Goal: Find specific page/section: Find specific page/section

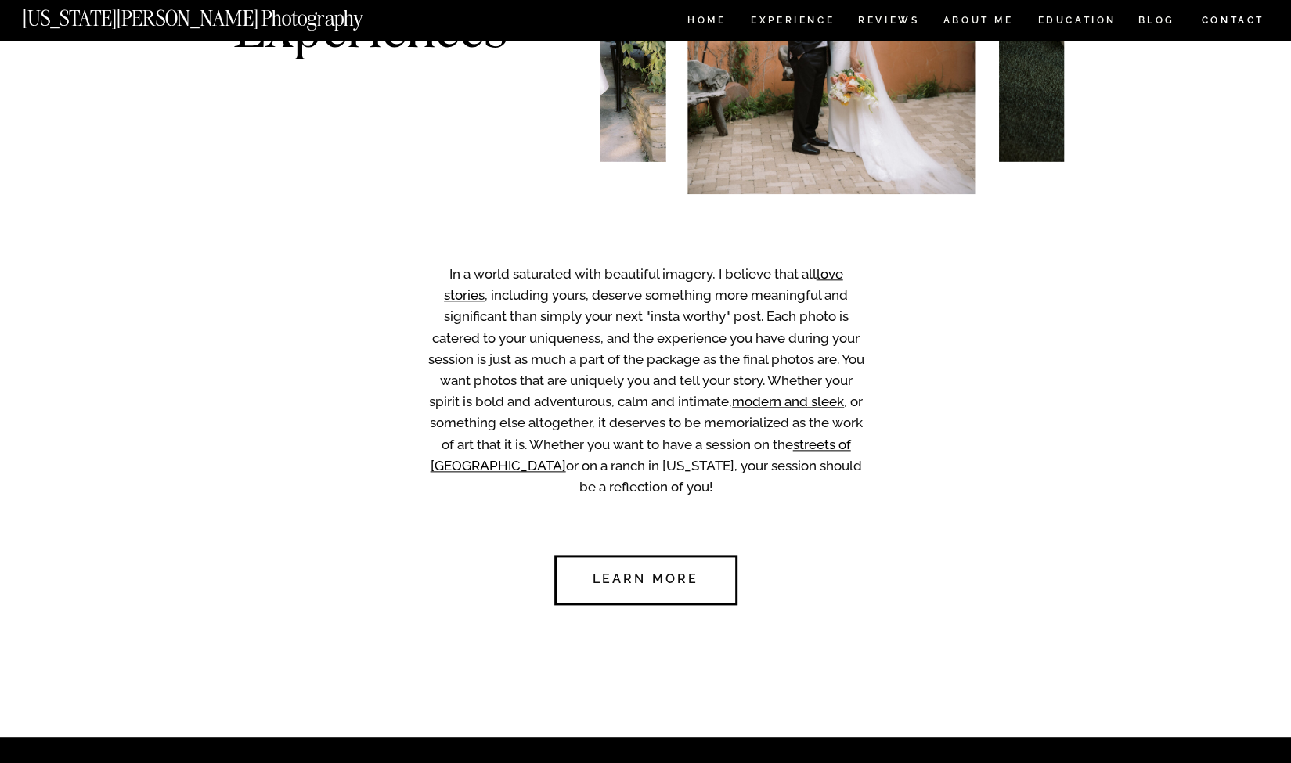
scroll to position [438, 0]
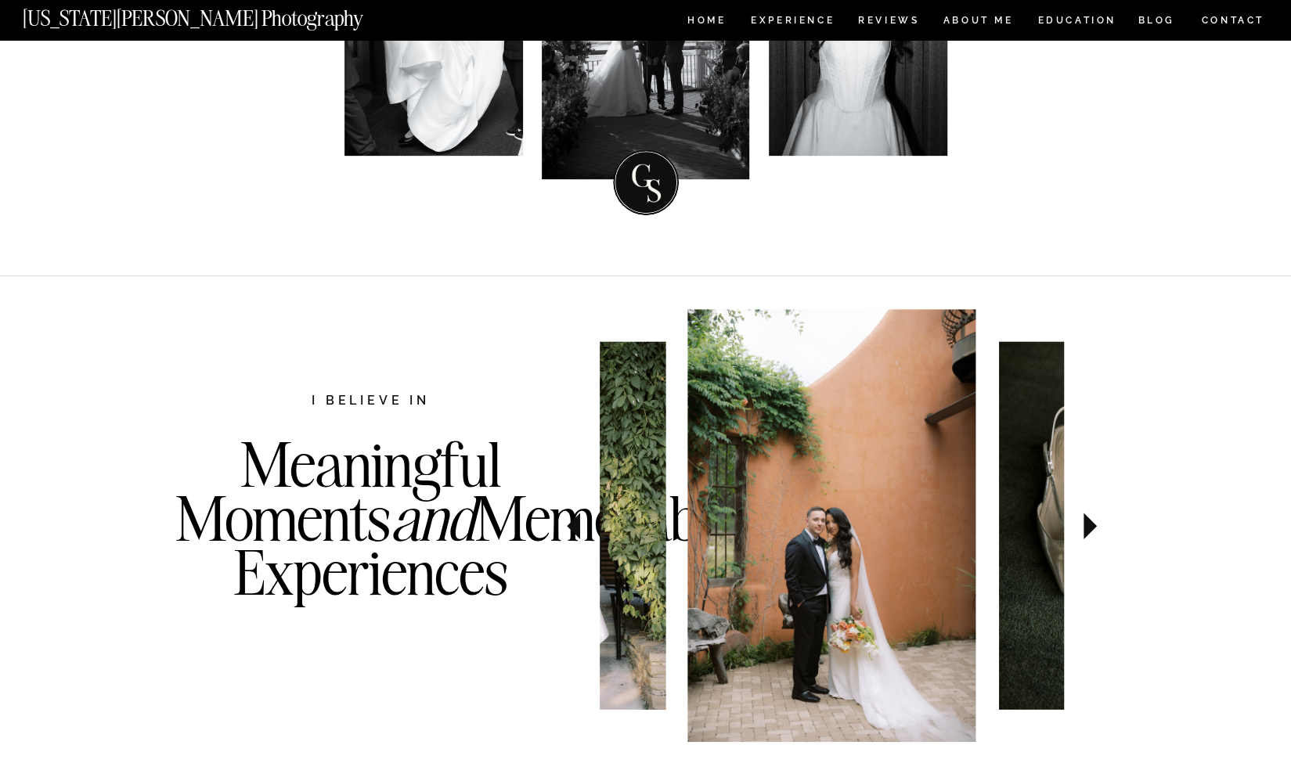
drag, startPoint x: 1302, startPoint y: 60, endPoint x: 1302, endPoint y: 96, distance: 36.0
click at [1085, 532] on icon at bounding box center [1089, 526] width 13 height 27
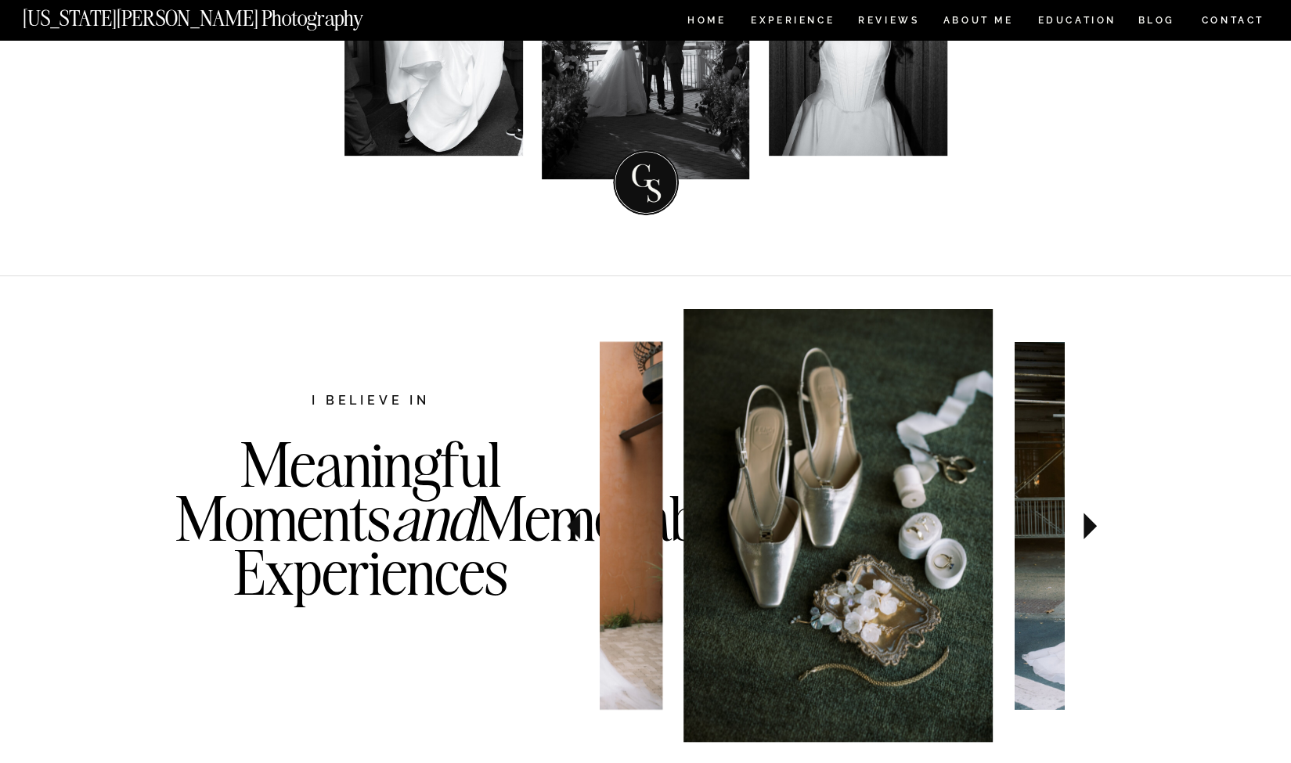
click at [1085, 532] on icon at bounding box center [1089, 526] width 13 height 27
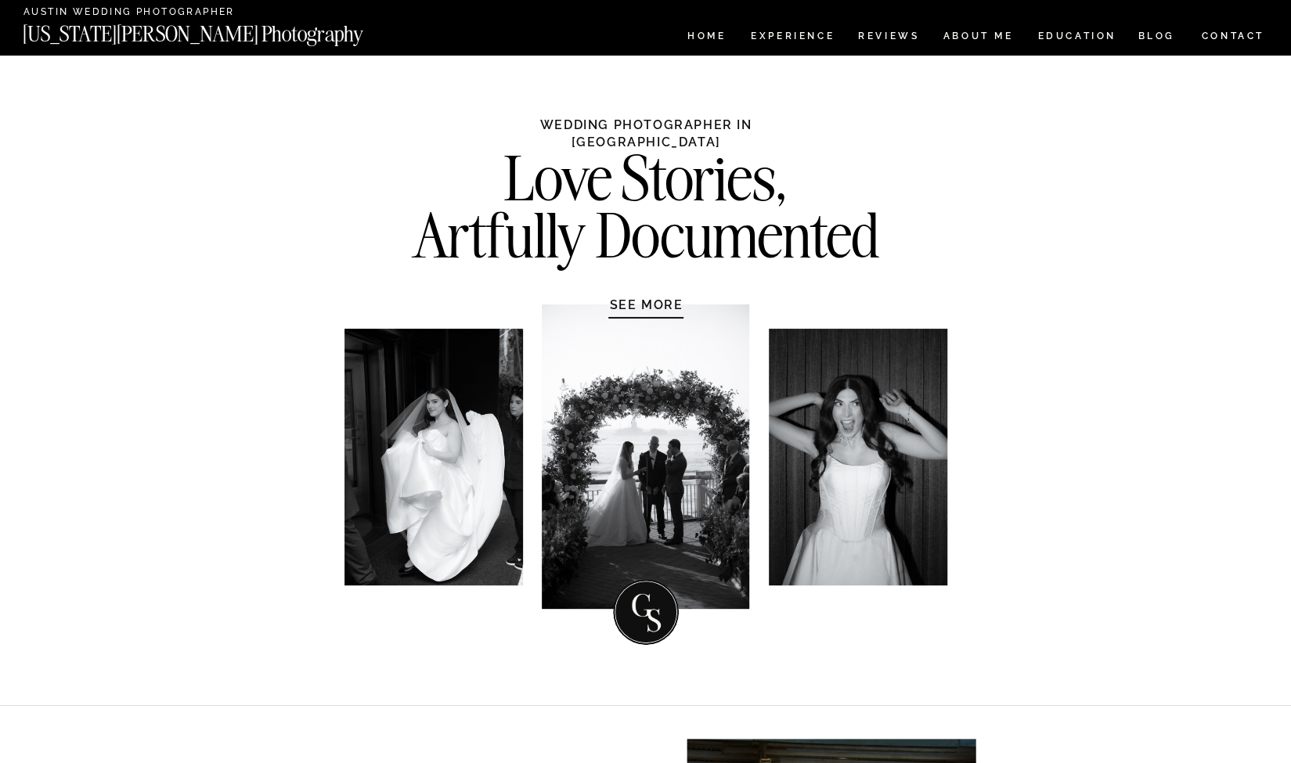
scroll to position [0, 0]
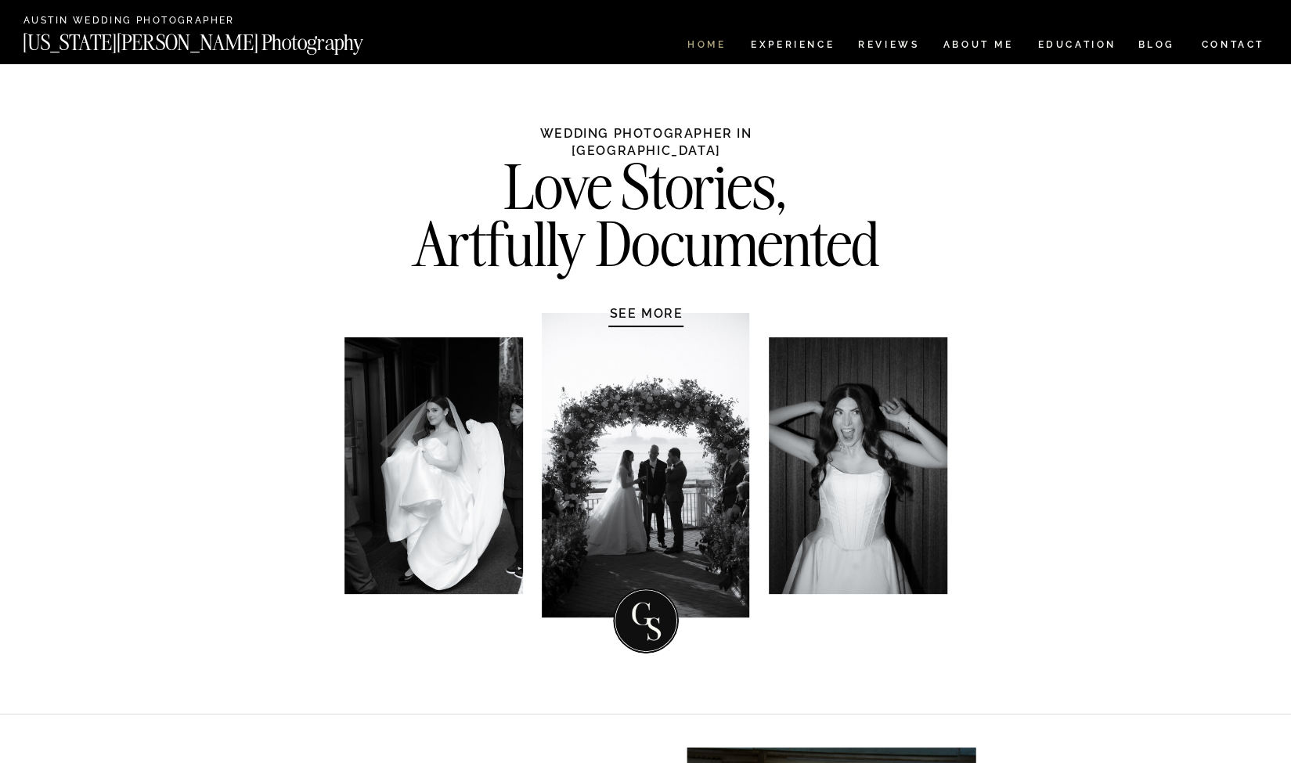
click at [706, 43] on nav "HOME" at bounding box center [706, 46] width 45 height 13
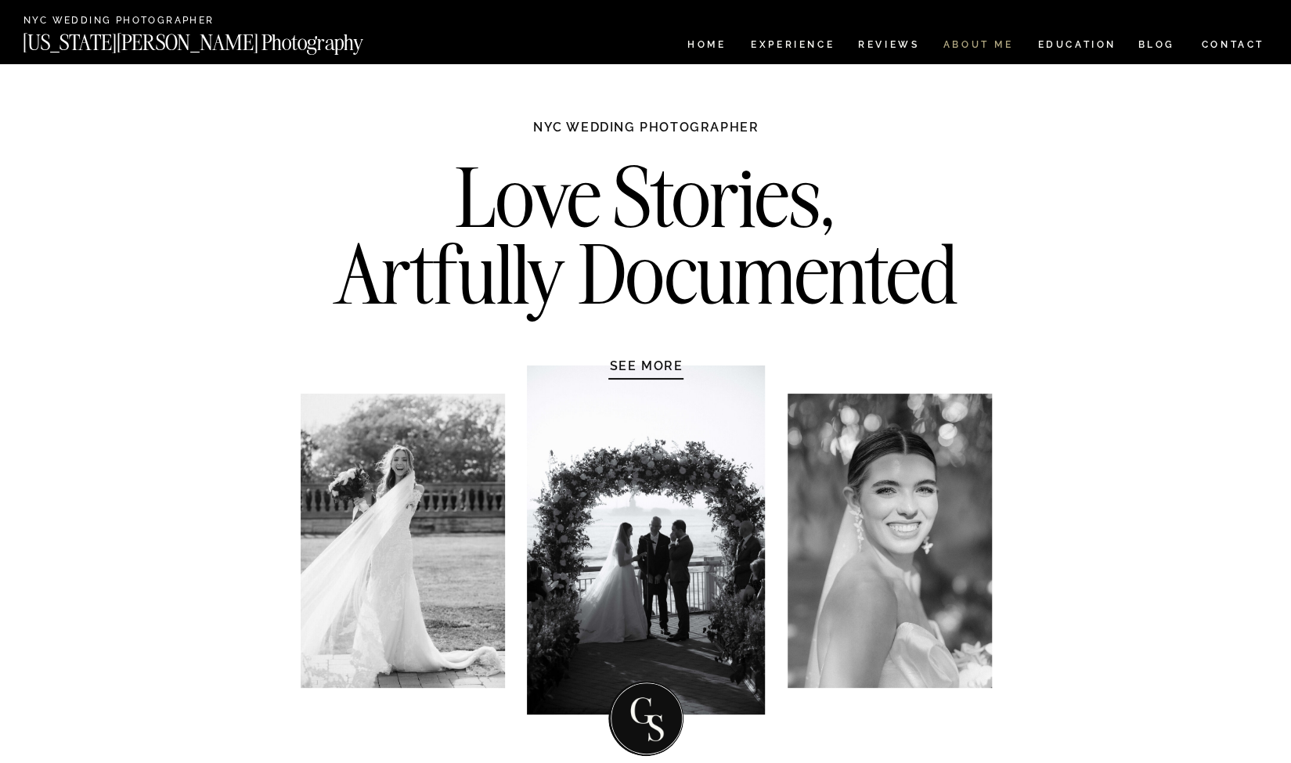
click at [972, 48] on nav "ABOUT ME" at bounding box center [978, 46] width 71 height 13
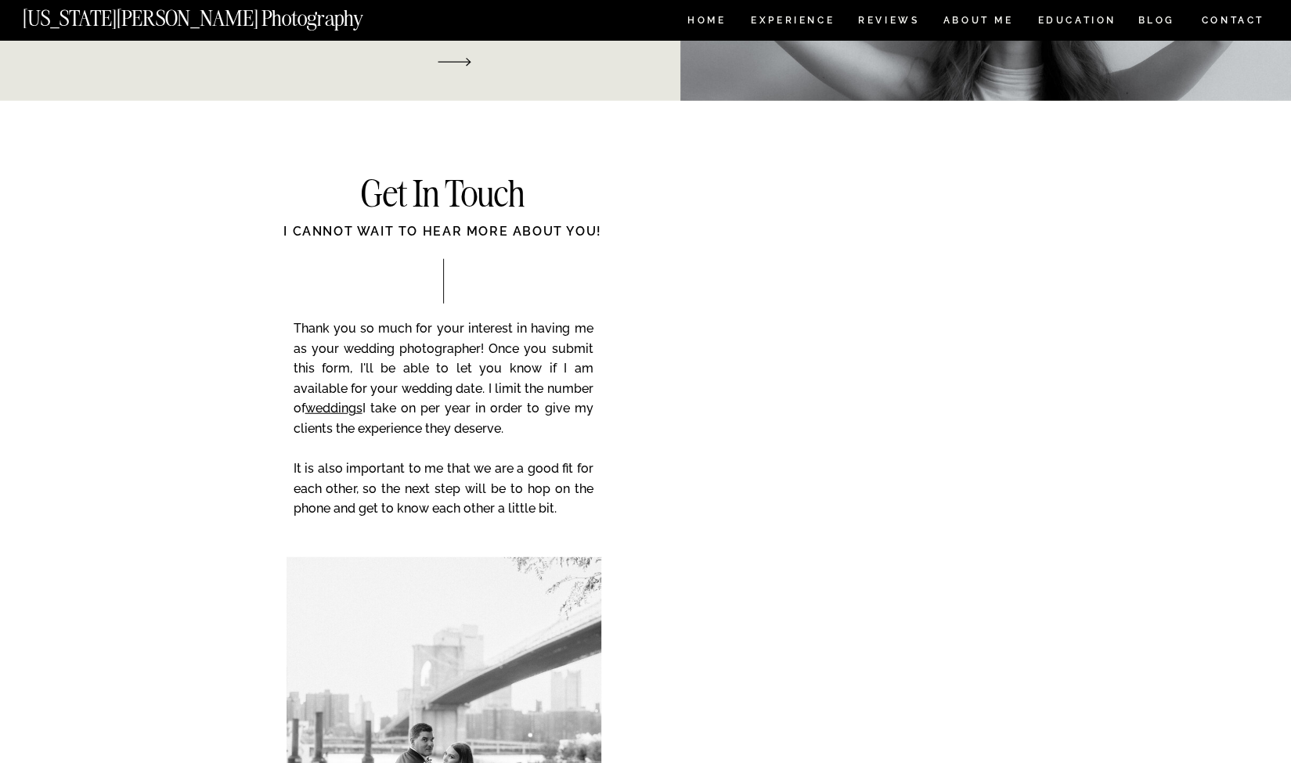
scroll to position [3280, 0]
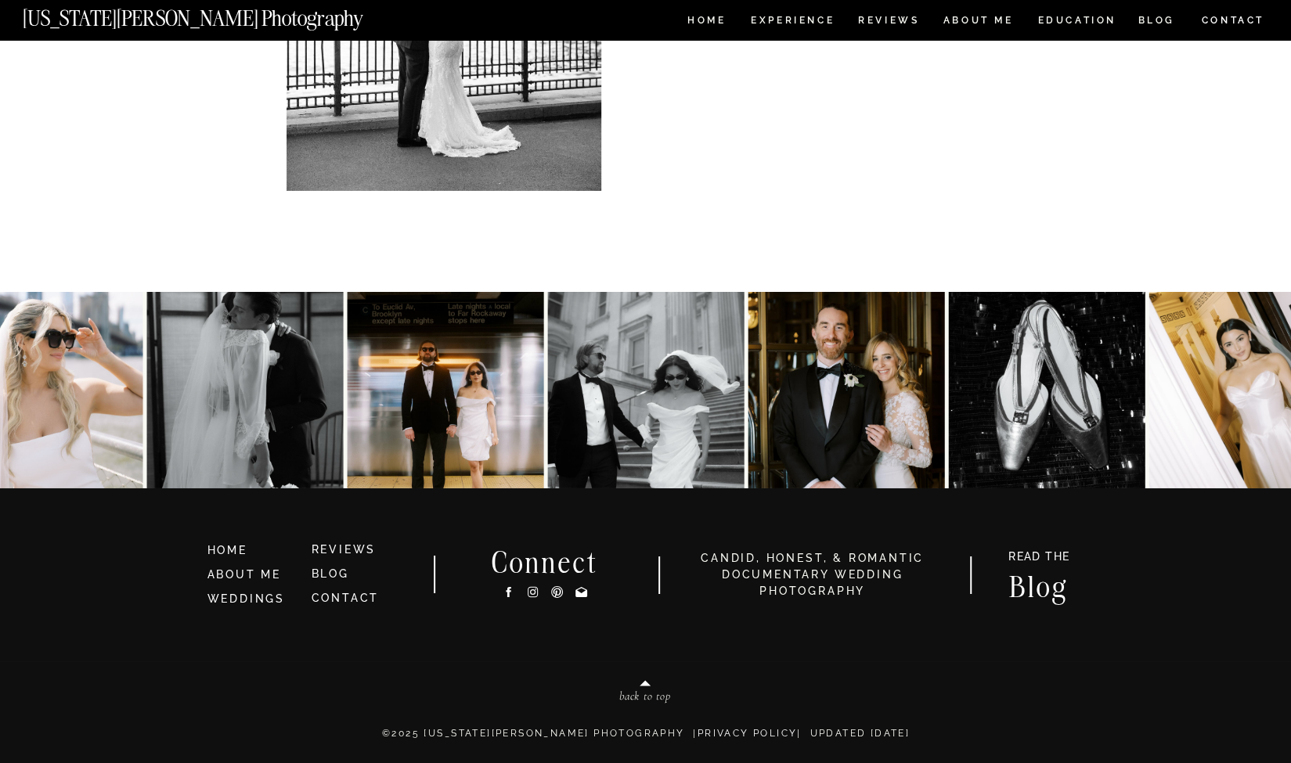
drag, startPoint x: 1302, startPoint y: 106, endPoint x: 1302, endPoint y: 758, distance: 652.1
drag, startPoint x: 529, startPoint y: 588, endPoint x: 623, endPoint y: 370, distance: 237.8
click at [530, 588] on icon at bounding box center [532, 592] width 13 height 16
